Goal: Find specific page/section: Find specific page/section

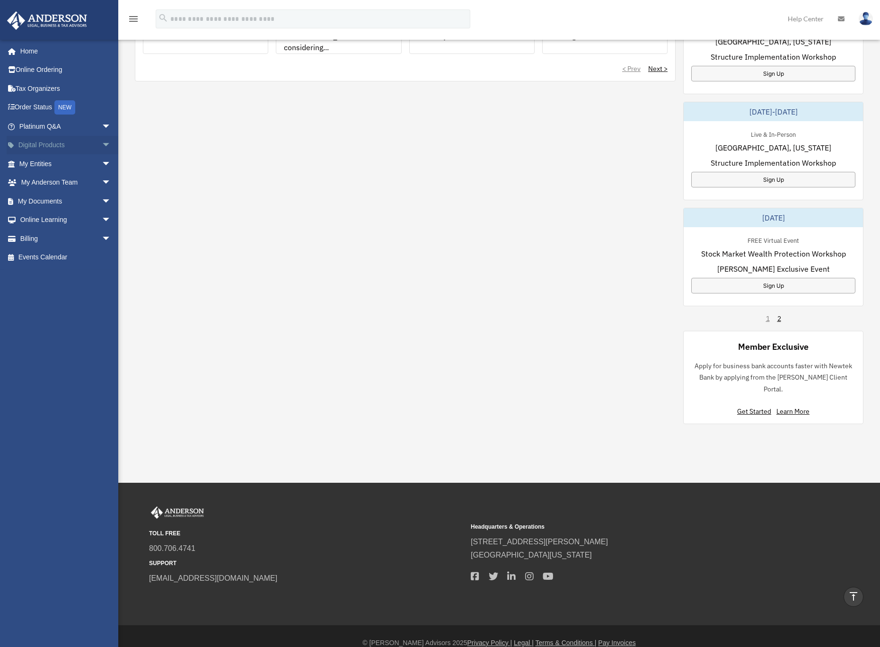
scroll to position [488, 0]
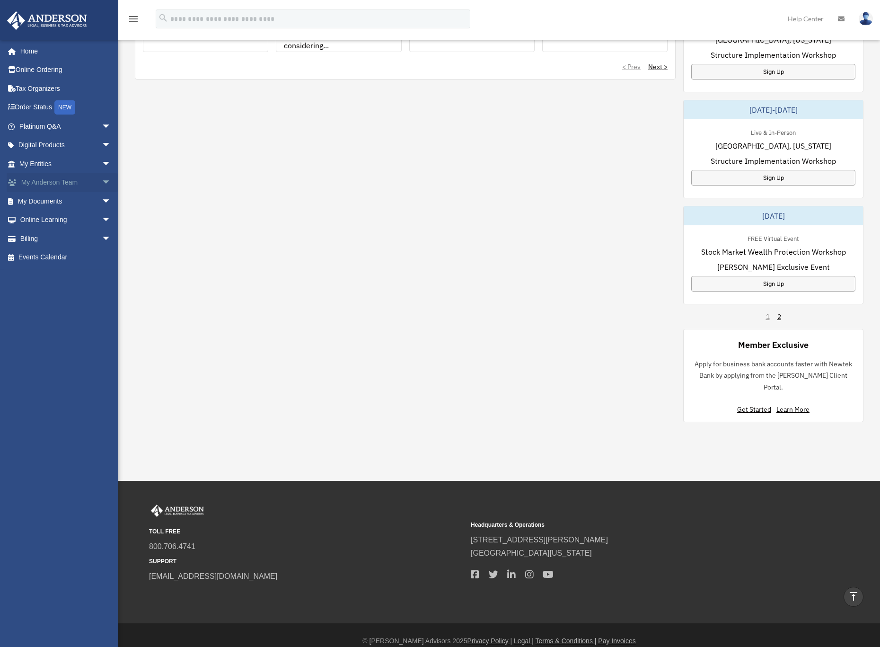
click at [102, 185] on span "arrow_drop_down" at bounding box center [111, 182] width 19 height 19
click at [102, 256] on span "arrow_drop_down" at bounding box center [111, 257] width 19 height 19
click at [49, 275] on link "Box" at bounding box center [69, 275] width 112 height 19
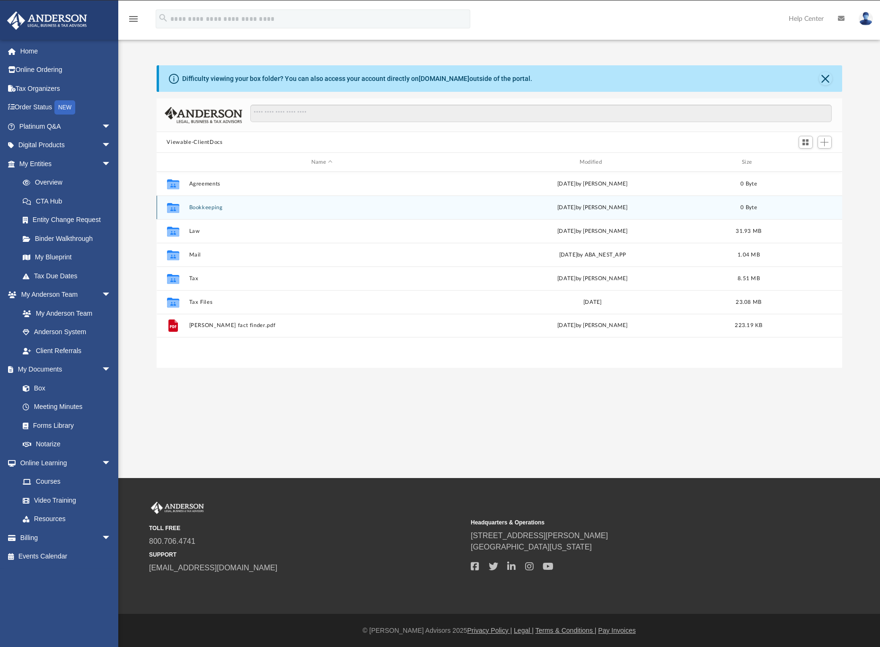
scroll to position [208, 679]
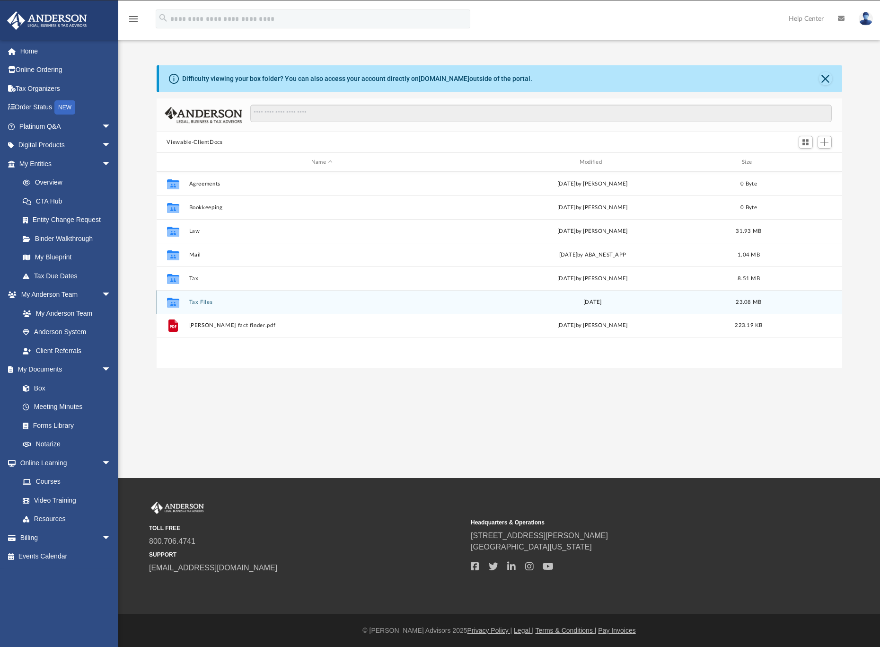
click at [203, 302] on button "Tax Files" at bounding box center [322, 302] width 266 height 6
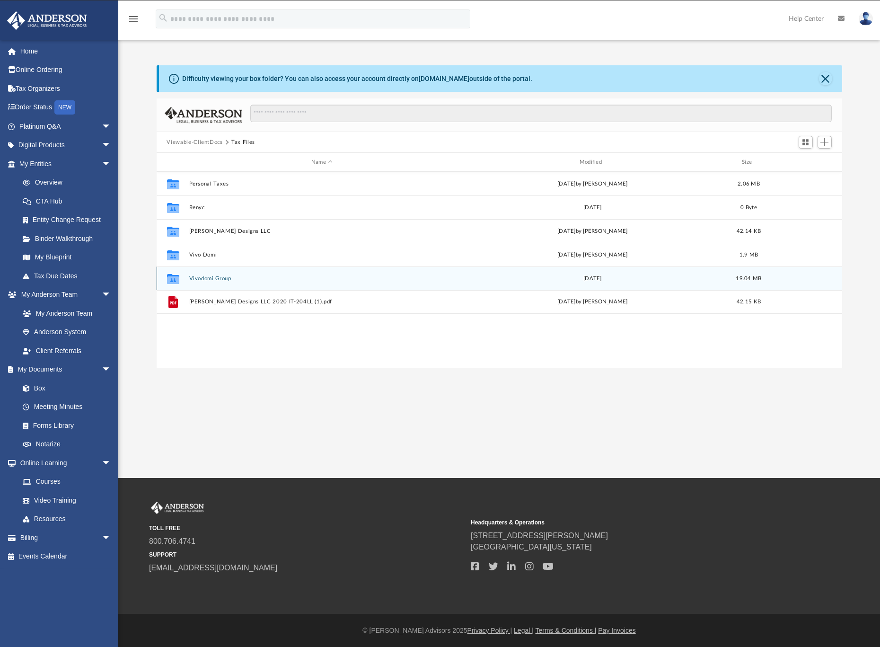
click at [218, 281] on button "Vivodomi Group" at bounding box center [322, 278] width 266 height 6
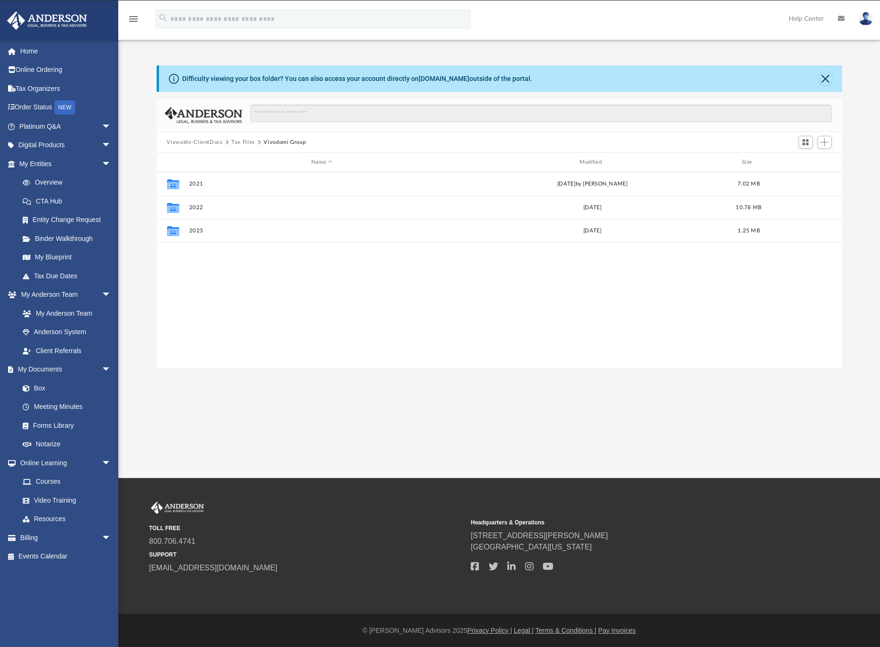
click at [247, 141] on button "Tax Files" at bounding box center [243, 142] width 24 height 9
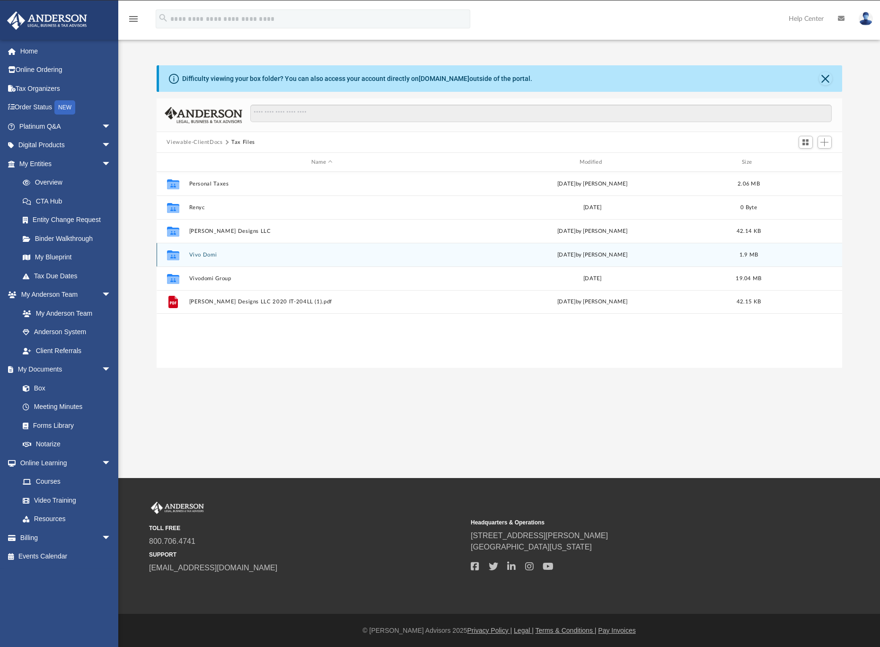
click at [206, 254] on button "Vivo Domi" at bounding box center [322, 255] width 266 height 6
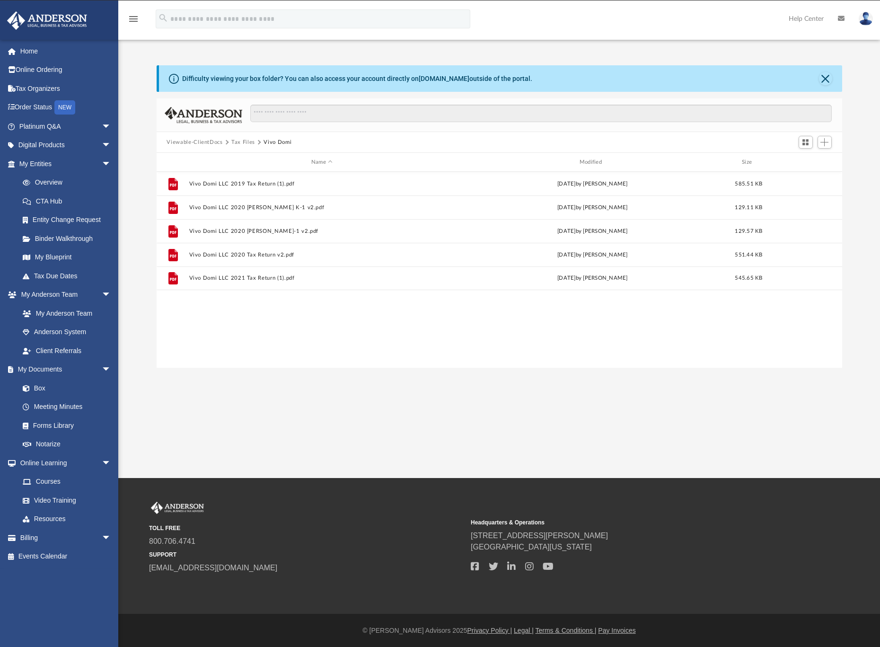
click at [238, 141] on button "Tax Files" at bounding box center [243, 142] width 24 height 9
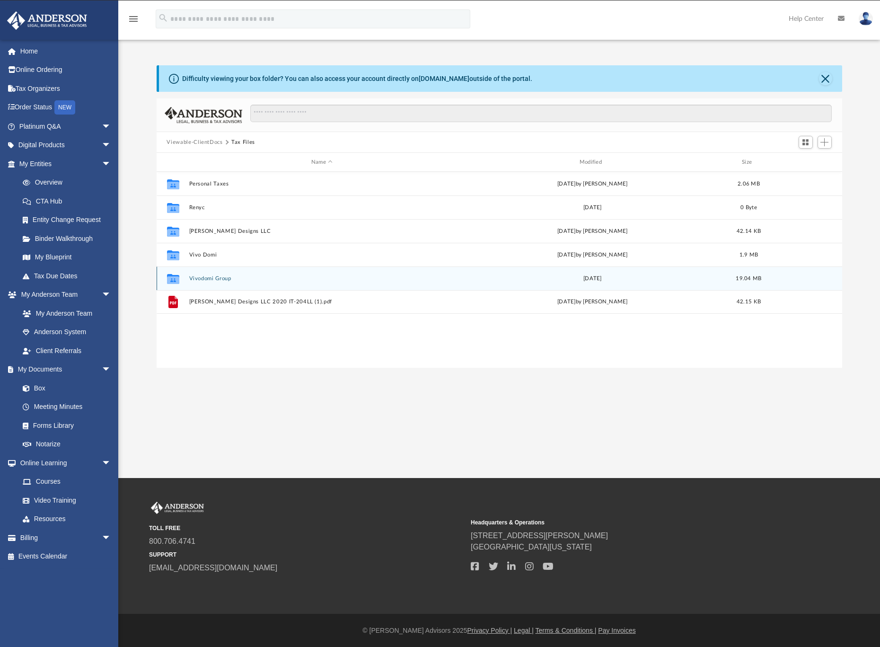
click at [218, 276] on button "Vivodomi Group" at bounding box center [322, 278] width 266 height 6
